Goal: Book appointment/travel/reservation

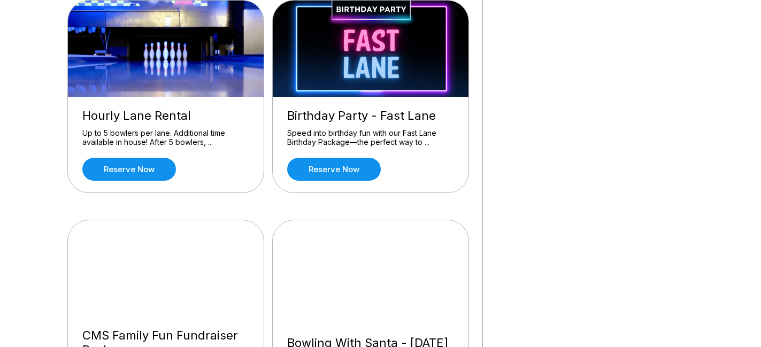
scroll to position [563, 0]
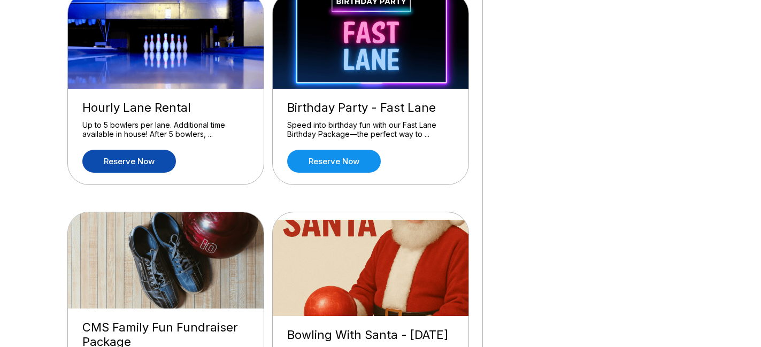
click at [127, 161] on link "Reserve now" at bounding box center [129, 161] width 94 height 23
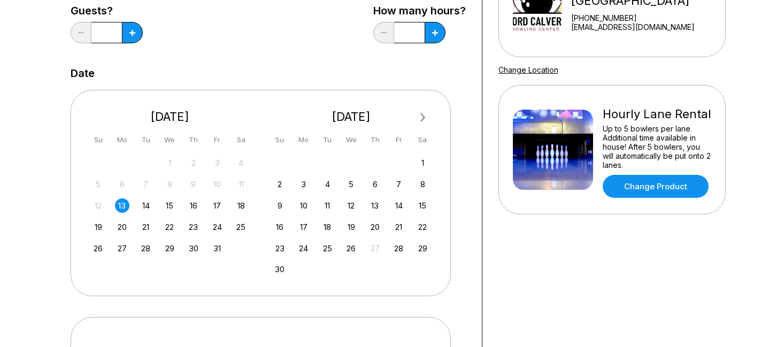
scroll to position [159, 0]
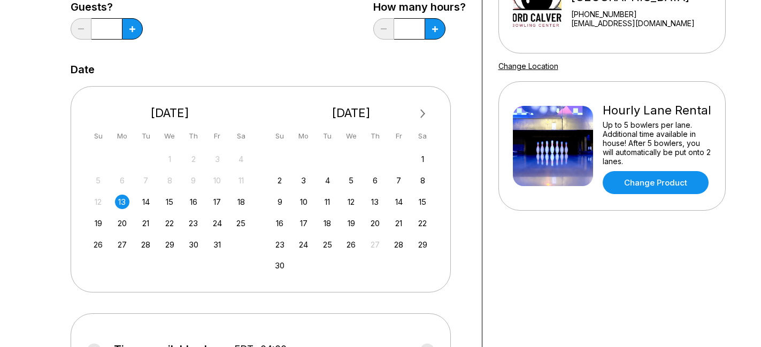
click at [123, 202] on div "13" at bounding box center [122, 202] width 14 height 14
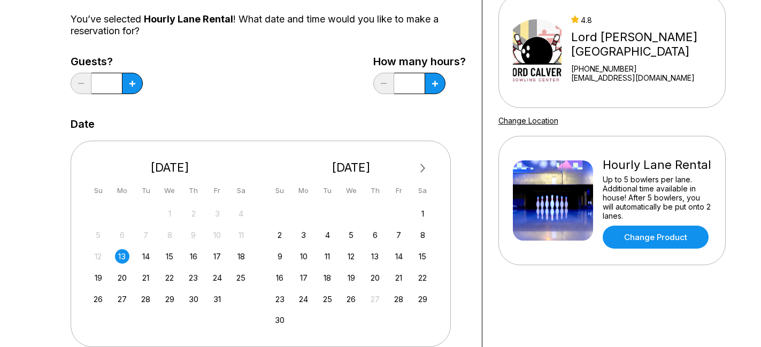
scroll to position [82, 0]
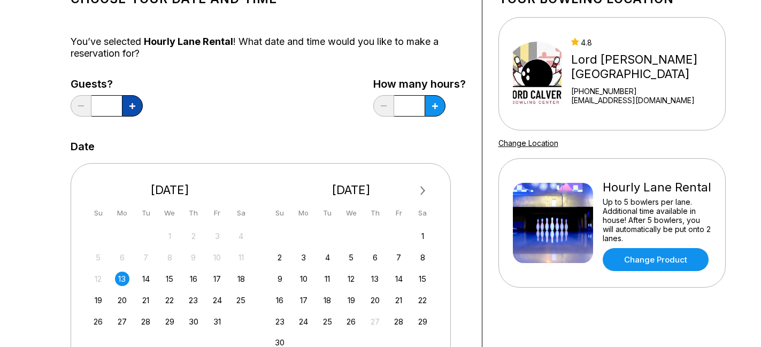
click at [129, 109] on icon at bounding box center [132, 106] width 6 height 6
type input "*"
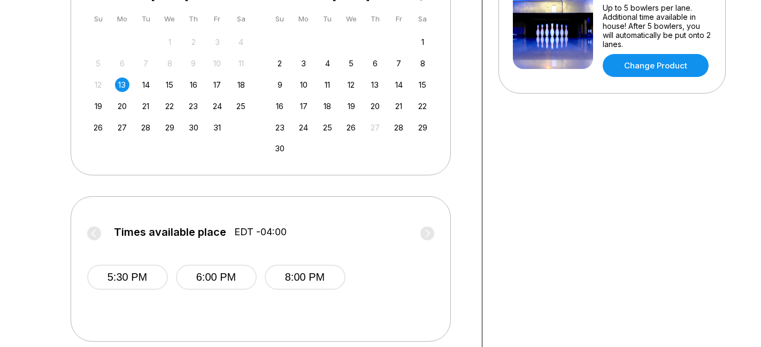
scroll to position [393, 0]
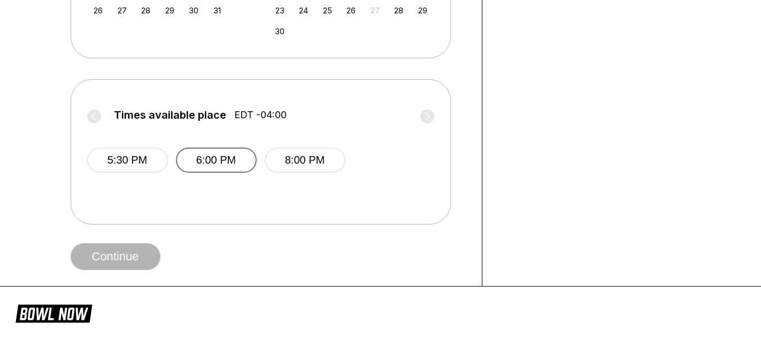
click at [233, 163] on button "6:00 PM" at bounding box center [216, 160] width 81 height 25
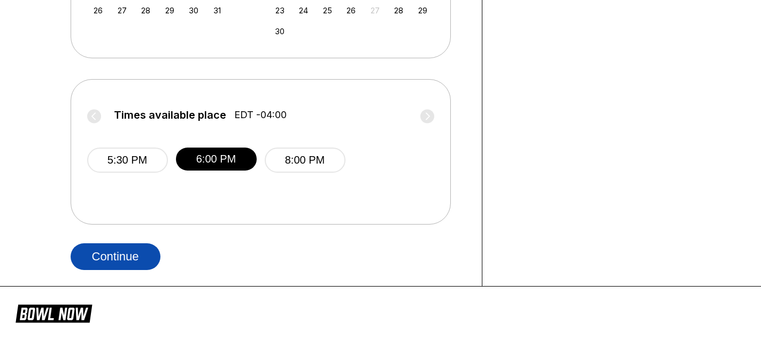
click at [127, 258] on button "Continue" at bounding box center [116, 256] width 90 height 27
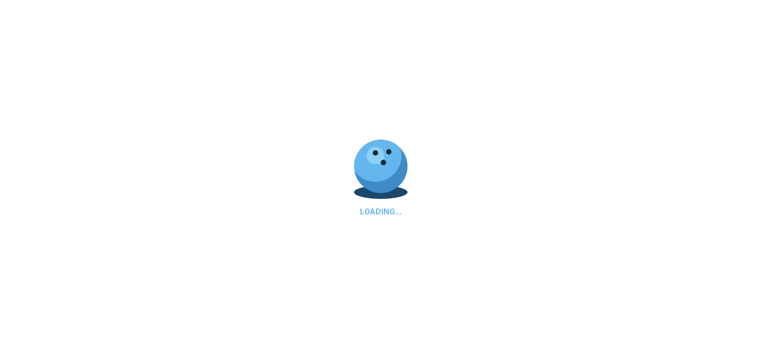
select select "**"
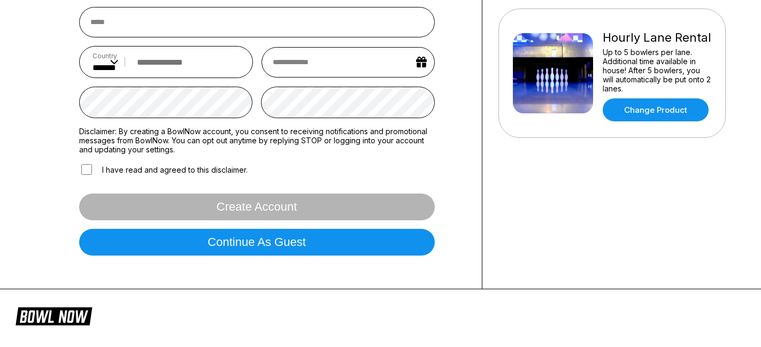
scroll to position [246, 0]
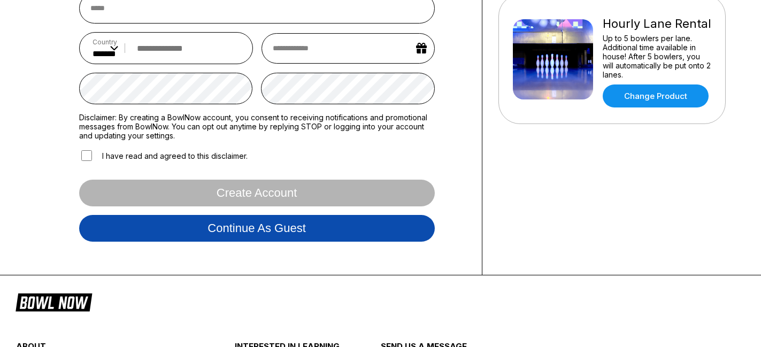
click at [277, 229] on button "Continue as guest" at bounding box center [256, 228] width 355 height 27
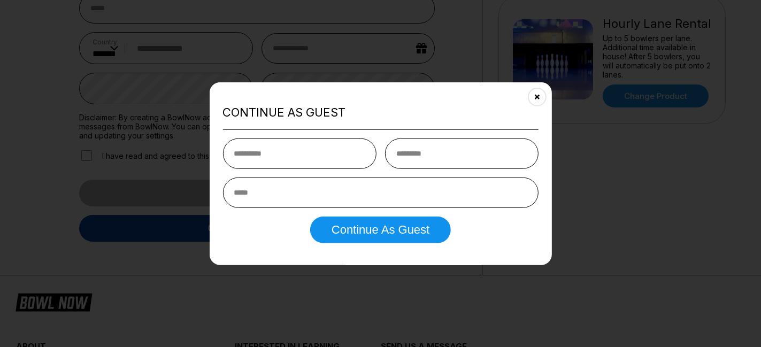
scroll to position [200, 0]
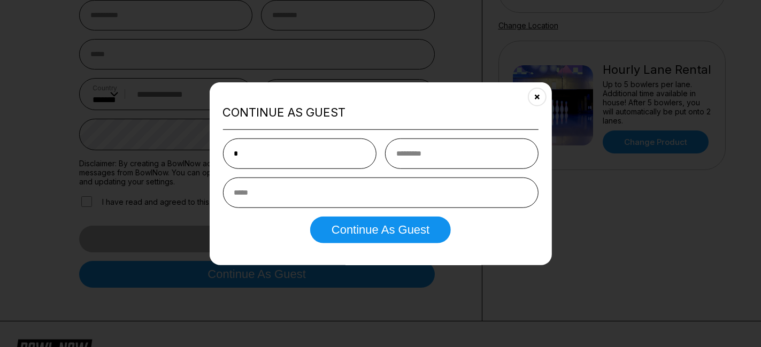
type input "*******"
type input "*****"
click at [291, 193] on input "email" at bounding box center [379, 192] width 315 height 30
click at [540, 96] on button "Close" at bounding box center [536, 96] width 26 height 26
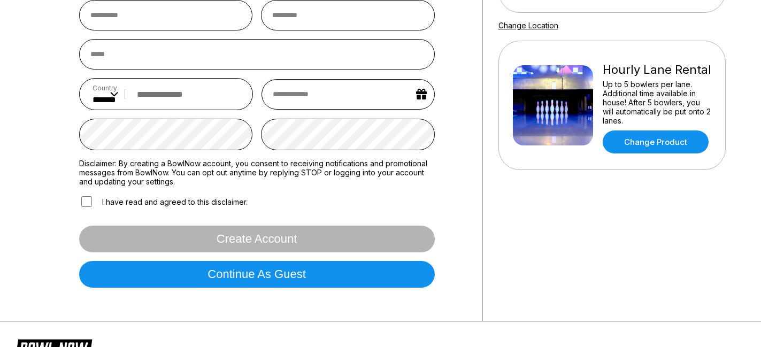
scroll to position [200, 0]
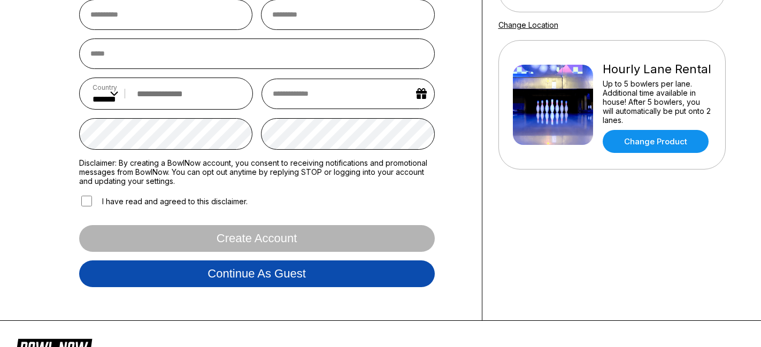
click at [285, 283] on button "Continue as guest" at bounding box center [256, 273] width 355 height 27
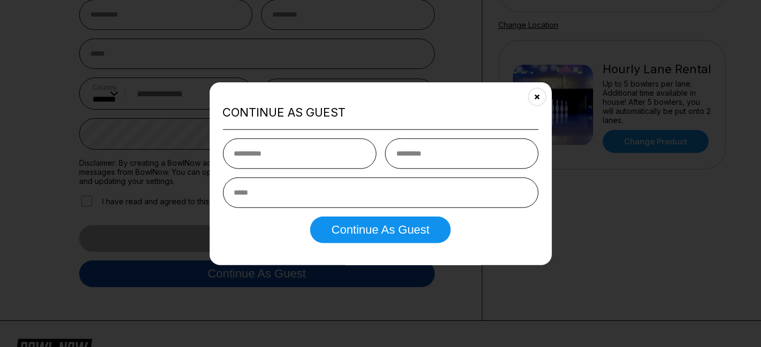
scroll to position [200, 0]
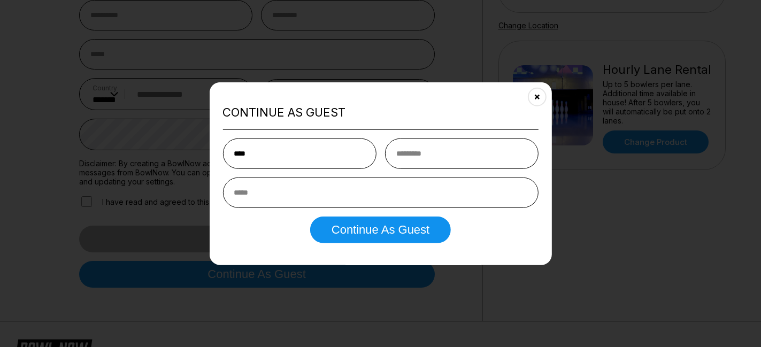
type input "*******"
type input "*****"
click at [306, 196] on input "email" at bounding box center [379, 192] width 315 height 30
type input "**********"
click at [347, 187] on input "**********" at bounding box center [379, 192] width 315 height 30
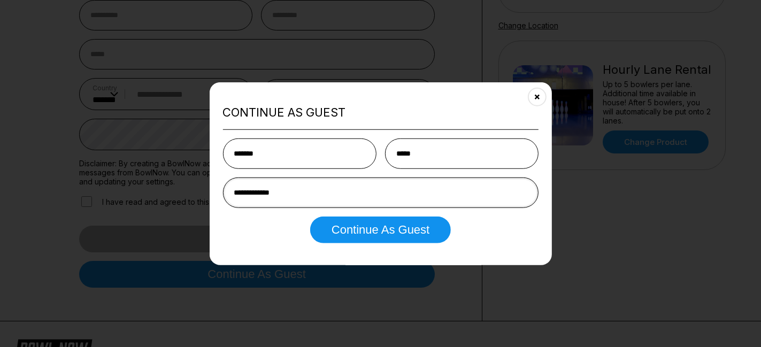
click at [323, 196] on input "**********" at bounding box center [379, 192] width 315 height 30
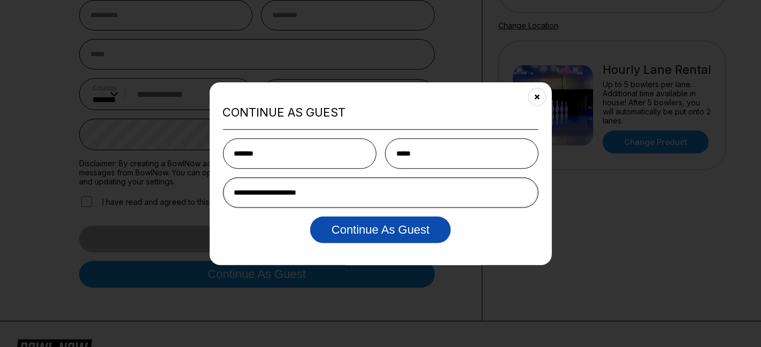
type input "**********"
click at [372, 233] on button "Continue as Guest" at bounding box center [380, 229] width 141 height 27
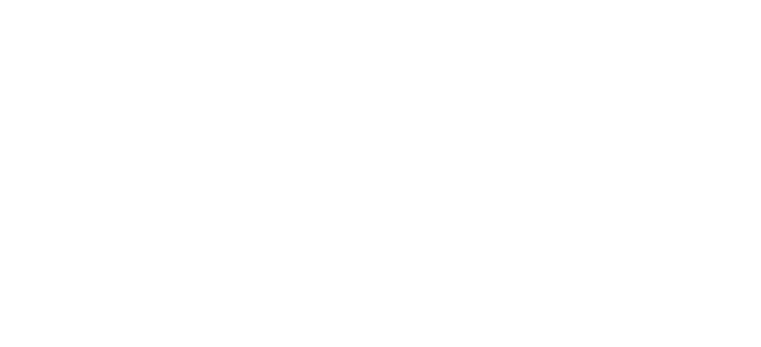
scroll to position [0, 0]
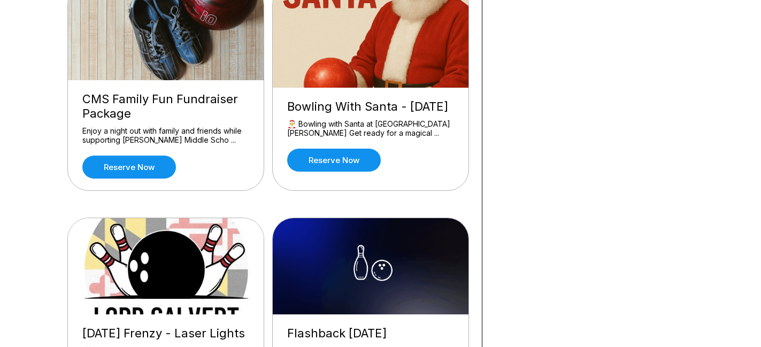
scroll to position [785, 0]
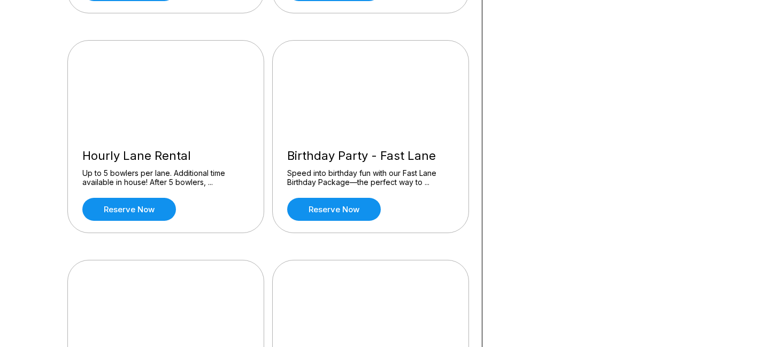
scroll to position [528, 0]
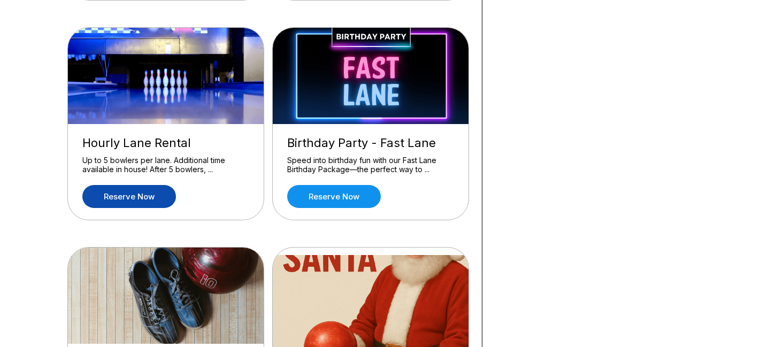
click at [125, 194] on link "Reserve now" at bounding box center [129, 196] width 94 height 23
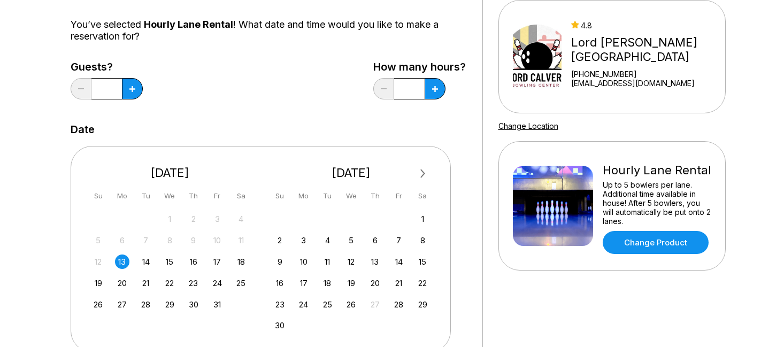
scroll to position [119, 0]
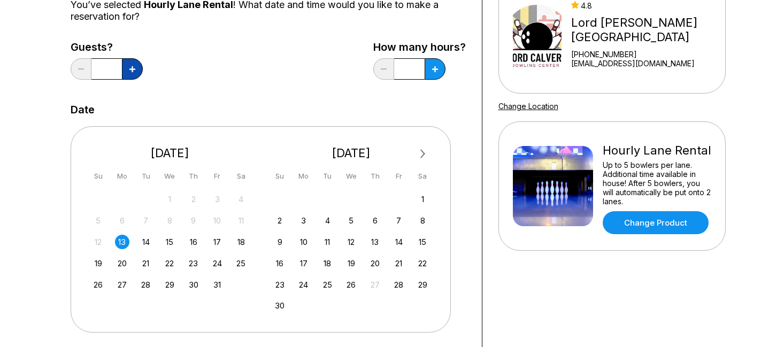
click at [129, 68] on icon at bounding box center [132, 69] width 6 height 6
type input "*"
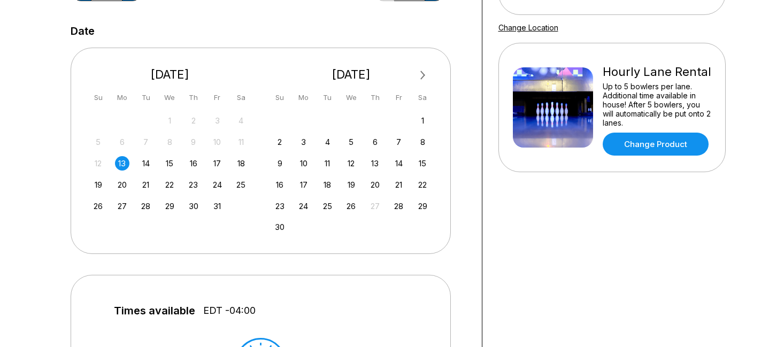
scroll to position [95, 0]
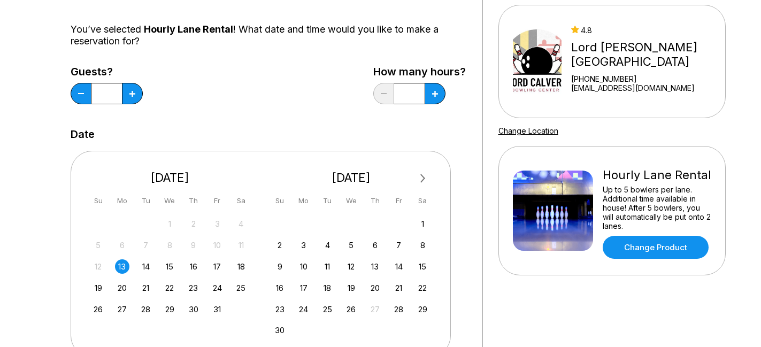
click at [125, 264] on div "13" at bounding box center [122, 266] width 14 height 14
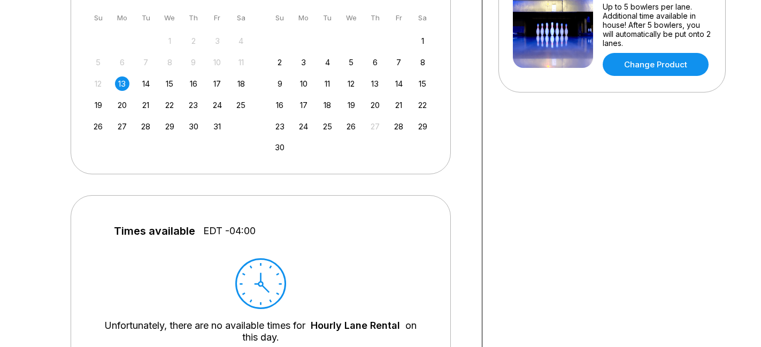
scroll to position [278, 0]
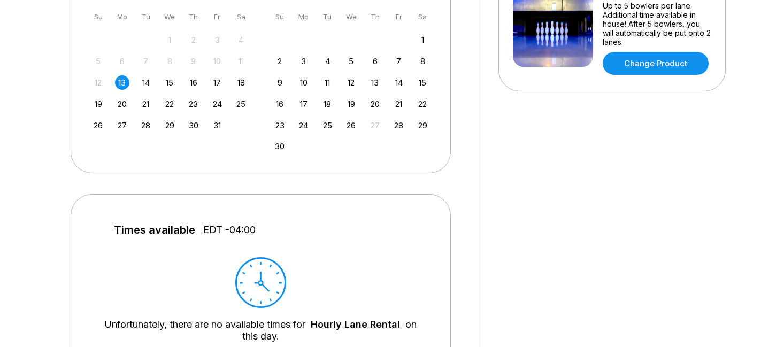
click at [149, 74] on div "12 13 14 15 16 17 18" at bounding box center [170, 82] width 160 height 16
click at [149, 80] on div "14" at bounding box center [145, 82] width 14 height 14
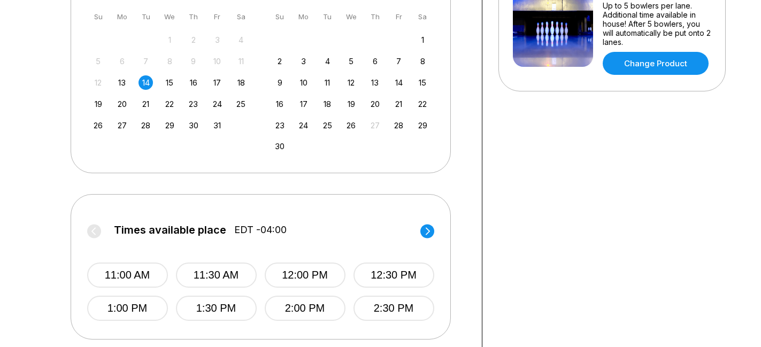
click at [123, 82] on div "13" at bounding box center [122, 82] width 14 height 14
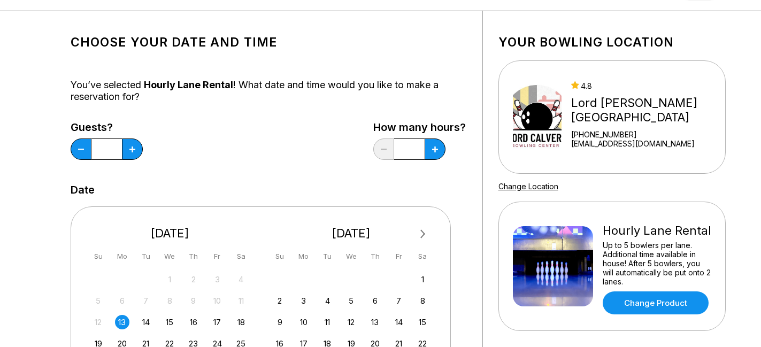
scroll to position [0, 0]
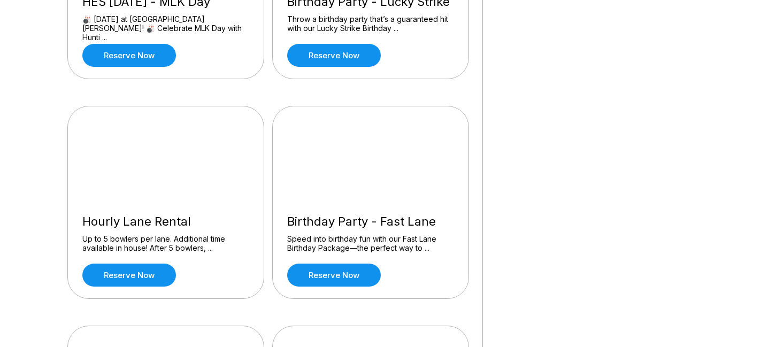
scroll to position [453, 0]
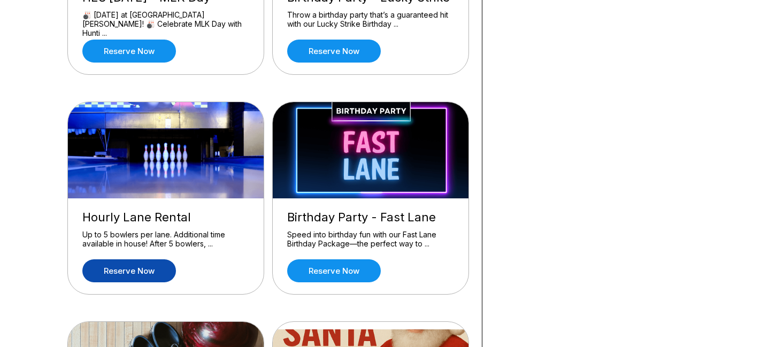
click at [129, 266] on link "Reserve now" at bounding box center [129, 270] width 94 height 23
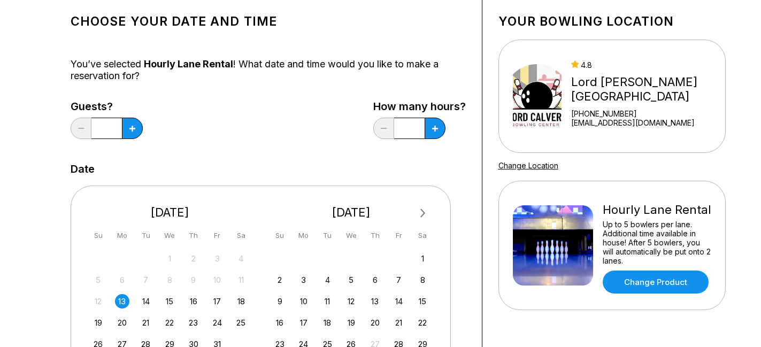
scroll to position [212, 0]
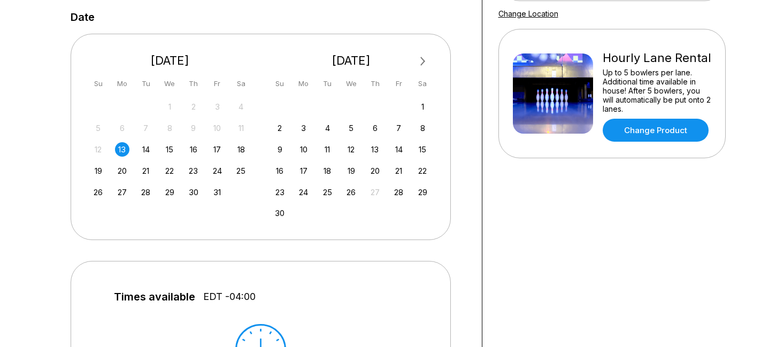
click at [121, 150] on div "13" at bounding box center [122, 149] width 14 height 14
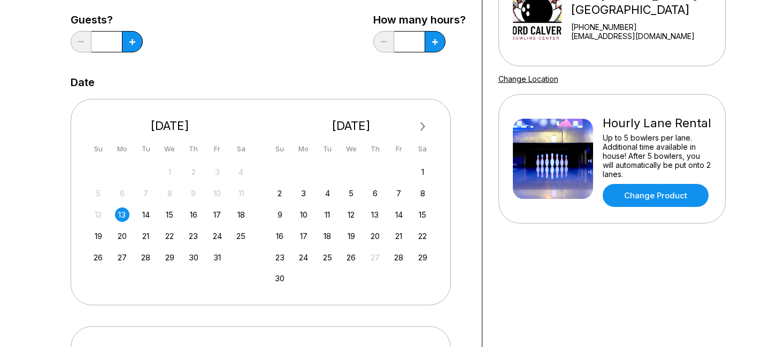
scroll to position [0, 0]
